Goal: Task Accomplishment & Management: Complete application form

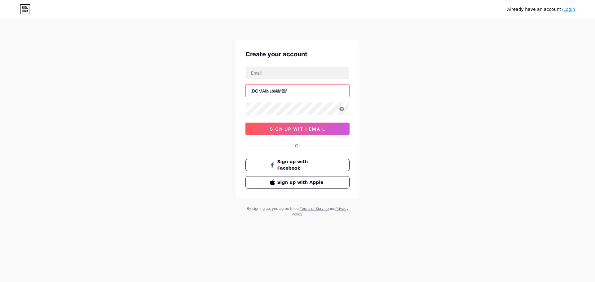
click at [297, 92] on input "text" at bounding box center [297, 91] width 103 height 12
type input "sekilli"
type input "sekillinickyazma"
click at [209, 92] on div "Already have an account? Login Create your account bio.link/ sekillinickyazma 0…" at bounding box center [297, 118] width 595 height 237
click at [285, 73] on input "text" at bounding box center [297, 73] width 103 height 12
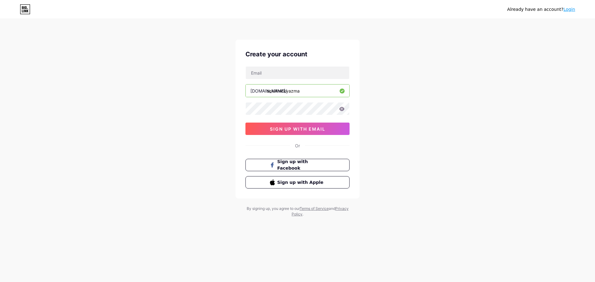
drag, startPoint x: 385, startPoint y: 67, endPoint x: 388, endPoint y: 68, distance: 3.5
click at [388, 68] on div "Already have an account? Login Create your account bio.link/ sekillinickyazma 0…" at bounding box center [297, 118] width 595 height 237
click at [308, 75] on input "text" at bounding box center [297, 73] width 103 height 12
type input "[EMAIL_ADDRESS][DOMAIN_NAME]"
click at [296, 125] on button "sign up with email" at bounding box center [297, 129] width 104 height 12
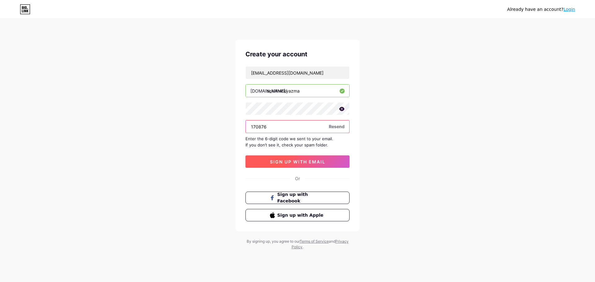
type input "170876"
click at [290, 157] on button "sign up with email" at bounding box center [297, 162] width 104 height 12
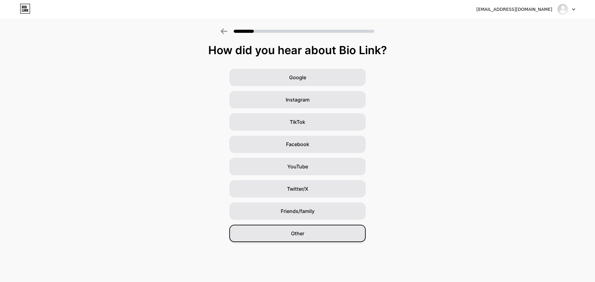
click at [312, 234] on div "Other" at bounding box center [297, 233] width 136 height 17
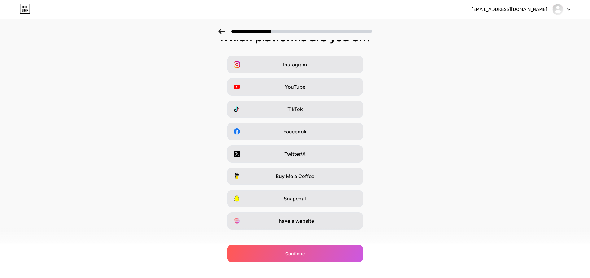
scroll to position [20, 0]
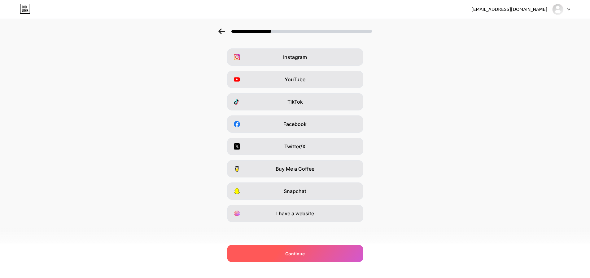
click at [316, 252] on div "Continue" at bounding box center [295, 252] width 136 height 17
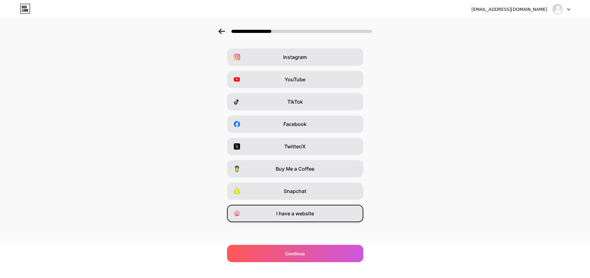
click at [319, 216] on div "I have a website" at bounding box center [295, 213] width 136 height 17
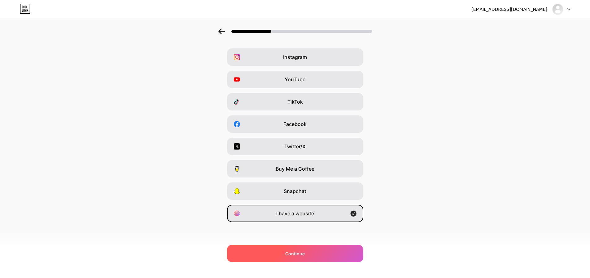
click at [312, 254] on div "Continue" at bounding box center [295, 252] width 136 height 17
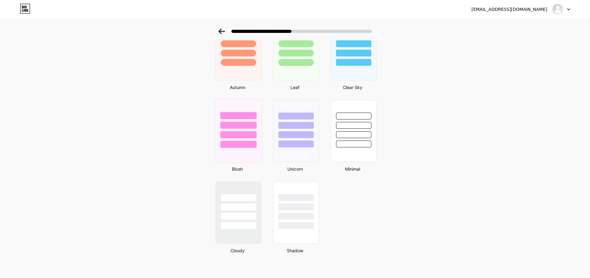
scroll to position [460, 0]
click at [347, 132] on div at bounding box center [354, 133] width 36 height 7
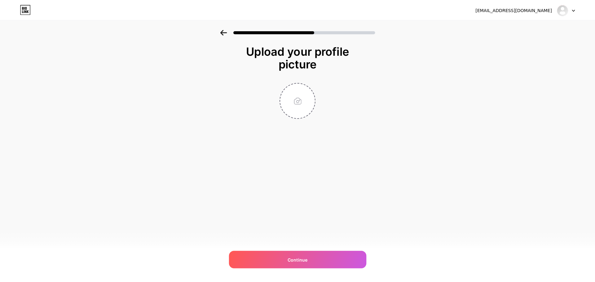
scroll to position [0, 0]
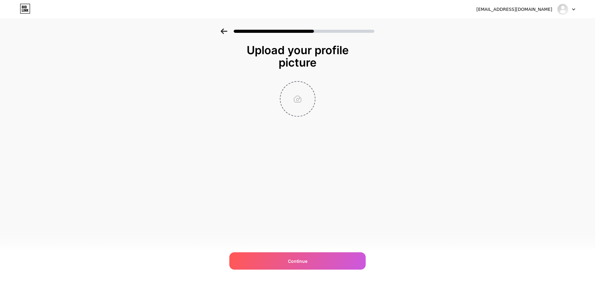
click at [299, 112] on input "file" at bounding box center [297, 99] width 34 height 34
type input "C:\fakepath\512x512 uygulama logosu.png"
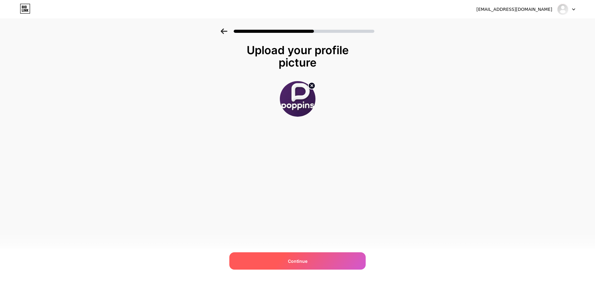
click at [311, 266] on div "Continue" at bounding box center [297, 261] width 136 height 17
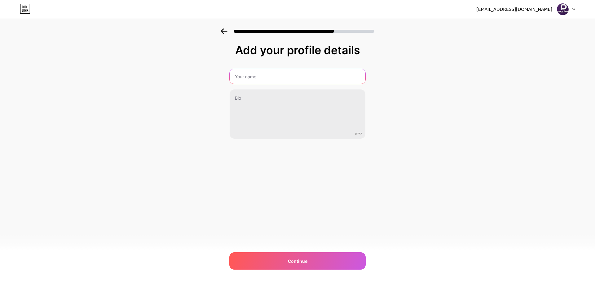
click at [283, 77] on input "text" at bounding box center [298, 76] width 136 height 15
type input "Şekilli Nick Yazma"
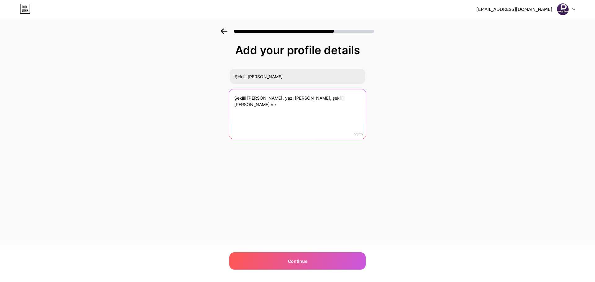
paste textarea "şekilli nick brawl stars"
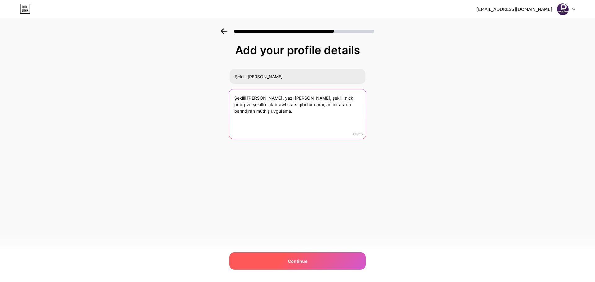
type textarea "Şekilli nick yazma, yazı stilleri, şekilli nick pubg ve şekilli nick brawl star…"
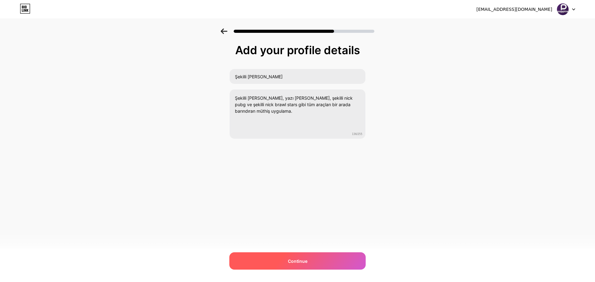
click at [287, 261] on div "Continue" at bounding box center [297, 261] width 136 height 17
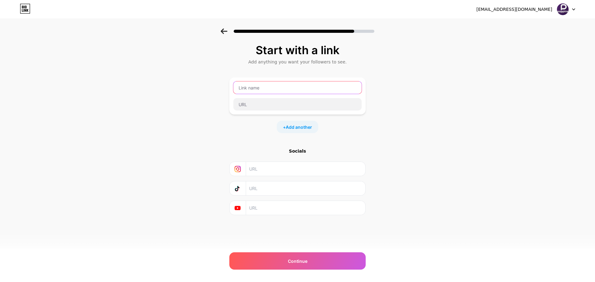
click at [293, 92] on input "text" at bounding box center [297, 87] width 128 height 12
type input "ş"
type input "şekilli nick y"
type input "şekilli nick yazma"
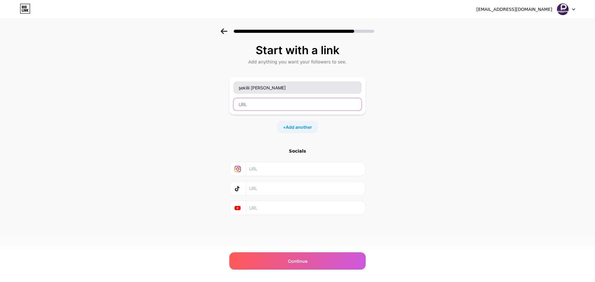
paste input "https://play.google.com/store/apps/details?id=com.poppins.stylishtextgenerator"
type input "https://play.google.com/store/apps/details?id=com.poppins.stylishtextgenerator"
click at [308, 123] on div "+ Add another" at bounding box center [298, 127] width 42 height 12
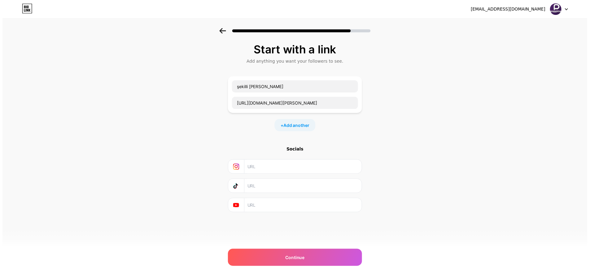
scroll to position [0, 0]
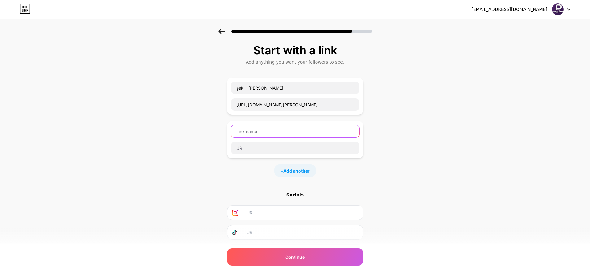
click at [314, 131] on input "text" at bounding box center [295, 131] width 128 height 12
type input "şekilli yazı yazma"
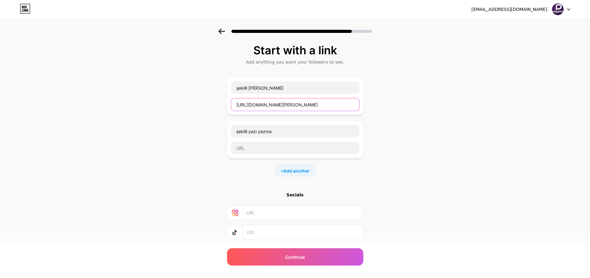
click at [274, 107] on input "https://play.google.com/store/apps/details?id=com.poppins.stylishtextgenerator" at bounding box center [295, 104] width 128 height 12
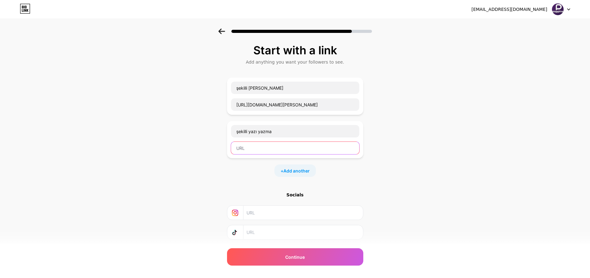
click at [267, 149] on input "text" at bounding box center [295, 148] width 128 height 12
paste input "https://play.google.com/store/apps/details?id=com.poppins.stylishtextgenerator"
type input "https://play.google.com/store/apps/details?id=com.poppins.stylishtextgenerator"
click at [301, 167] on div "+ Add another" at bounding box center [296, 170] width 42 height 12
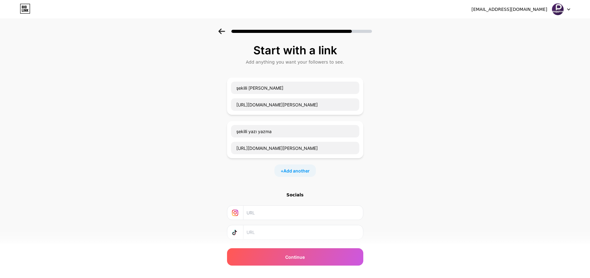
scroll to position [0, 0]
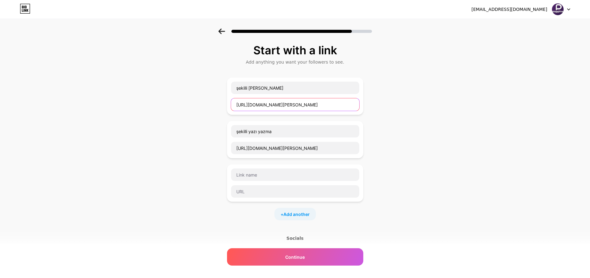
click at [288, 103] on input "https://play.google.com/store/apps/details?id=com.poppins.stylishtextgenerator" at bounding box center [295, 104] width 128 height 12
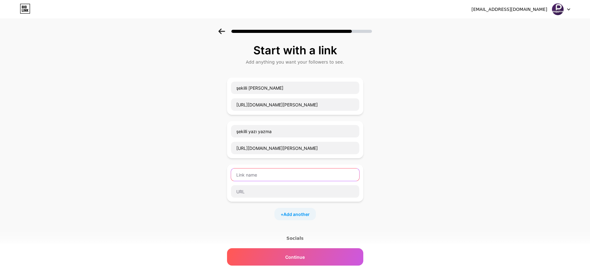
click at [273, 177] on input "text" at bounding box center [295, 174] width 128 height 12
type input "şekilli yazı tipi"
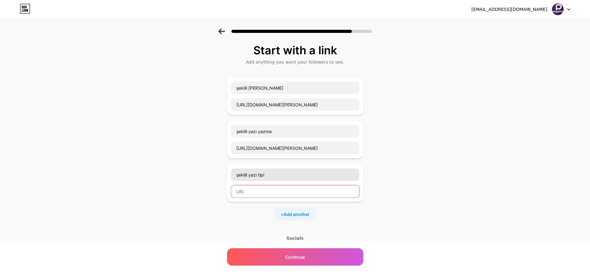
paste input "https://play.google.com/store/apps/details?id=com.poppins.stylishtextgenerator"
type input "https://play.google.com/store/apps/details?id=com.poppins.stylishtextgenerator"
click at [165, 169] on div "Start with a link Add anything you want your followers to see. şekilli nick yaz…" at bounding box center [295, 181] width 590 height 305
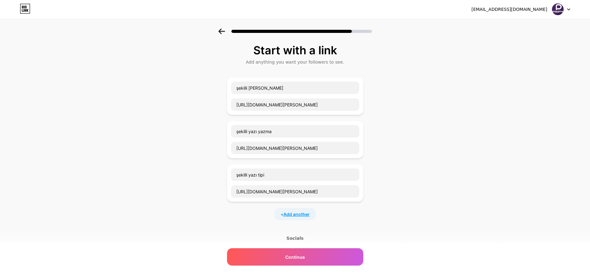
click at [303, 217] on span "Add another" at bounding box center [297, 214] width 26 height 7
click at [304, 217] on input "text" at bounding box center [295, 218] width 128 height 12
type input "şekilli nick pubg"
paste input "https://play.google.com/store/apps/details?id=com.poppins.stylishtextgenerator"
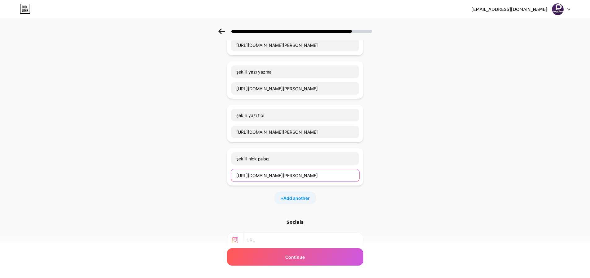
scroll to position [62, 0]
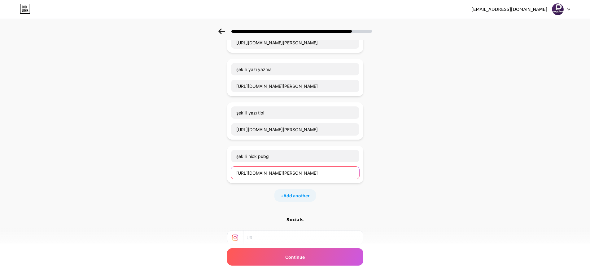
type input "https://play.google.com/store/apps/details?id=com.poppins.stylishtextgenerator"
click at [283, 198] on div "+ Add another" at bounding box center [296, 195] width 42 height 12
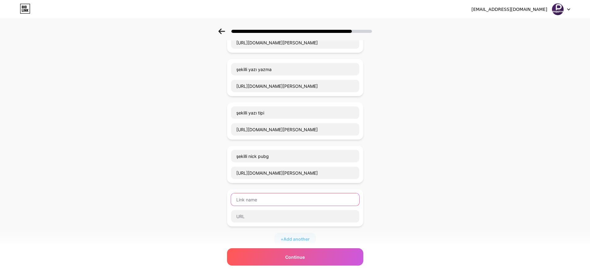
click at [280, 199] on input "text" at bounding box center [295, 199] width 128 height 12
type input "pubg şekilli nick yazma"
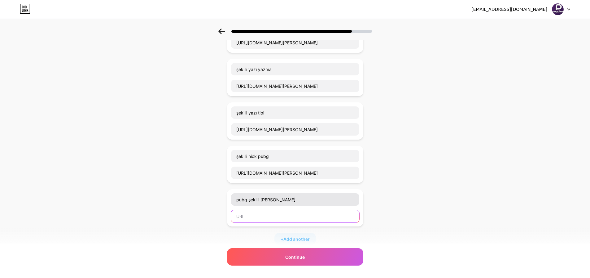
paste input "https://play.google.com/store/apps/details?id=com.poppins.stylishtextgenerator"
type input "https://play.google.com/store/apps/details?id=com.poppins.stylishtextgenerator"
click at [193, 185] on div "Start with a link Add anything you want your followers to see. şekilli nick yaz…" at bounding box center [295, 162] width 590 height 391
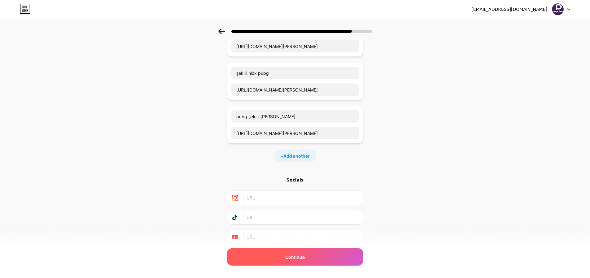
scroll to position [167, 0]
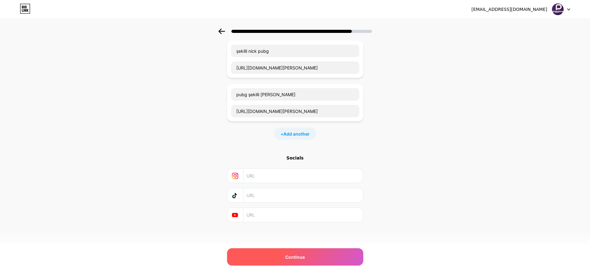
click at [314, 257] on div "Continue" at bounding box center [295, 256] width 136 height 17
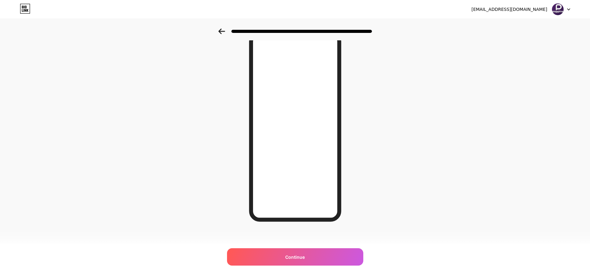
scroll to position [34, 0]
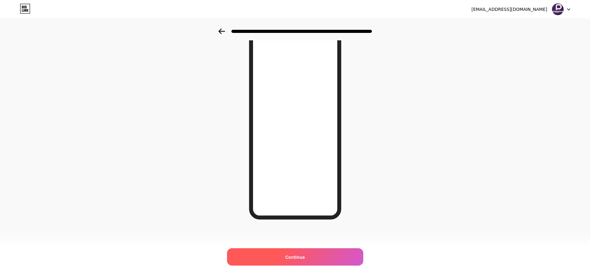
click at [304, 255] on span "Continue" at bounding box center [295, 256] width 20 height 7
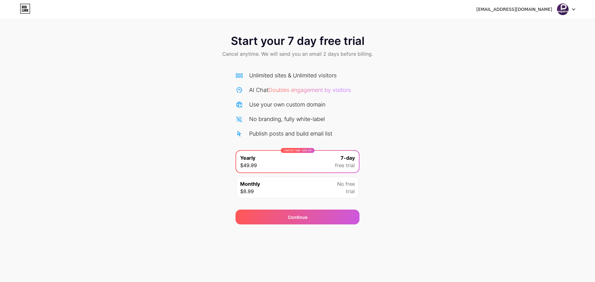
click at [350, 191] on span "trial" at bounding box center [350, 191] width 9 height 7
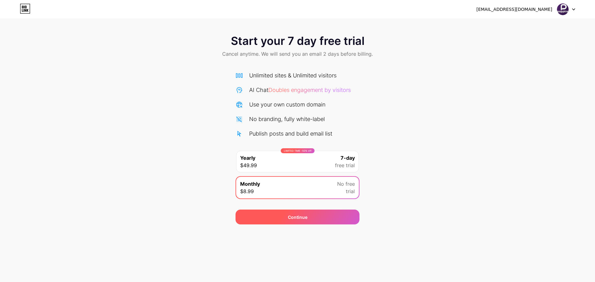
click at [349, 219] on div "Continue" at bounding box center [297, 217] width 124 height 15
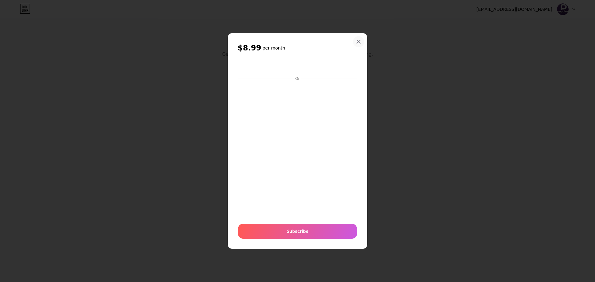
click at [357, 43] on icon at bounding box center [358, 41] width 3 height 3
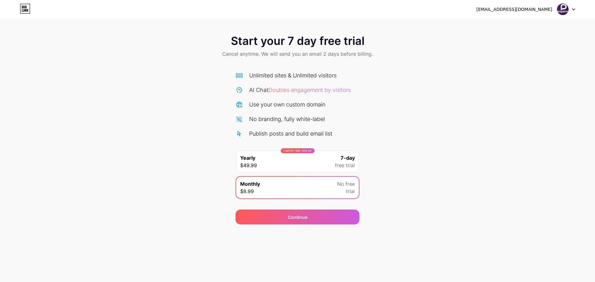
click at [438, 80] on div "Start your 7 day free trial Cancel anytime. We will send you an email 2 days be…" at bounding box center [297, 127] width 595 height 196
click at [561, 11] on img at bounding box center [563, 9] width 12 height 12
click at [95, 55] on div "Start your 7 day free trial Cancel anytime. We will send you an email 2 days be…" at bounding box center [297, 47] width 595 height 37
click at [156, 105] on div "Start your 7 day free trial Cancel anytime. We will send you an email 2 days be…" at bounding box center [297, 127] width 595 height 196
click at [161, 96] on div "Start your 7 day free trial Cancel anytime. We will send you an email 2 days be…" at bounding box center [297, 127] width 595 height 196
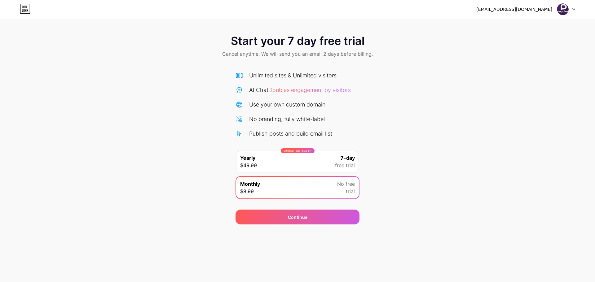
click at [152, 157] on div "Start your 7 day free trial Cancel anytime. We will send you an email 2 days be…" at bounding box center [297, 127] width 595 height 196
click at [24, 7] on icon at bounding box center [25, 9] width 11 height 10
click at [564, 8] on img at bounding box center [563, 9] width 12 height 12
click at [358, 194] on div "Monthly $8.99 No free trial" at bounding box center [297, 188] width 123 height 22
click at [468, 128] on div "Start your 7 day free trial Cancel anytime. We will send you an email 2 days be…" at bounding box center [297, 127] width 595 height 196
